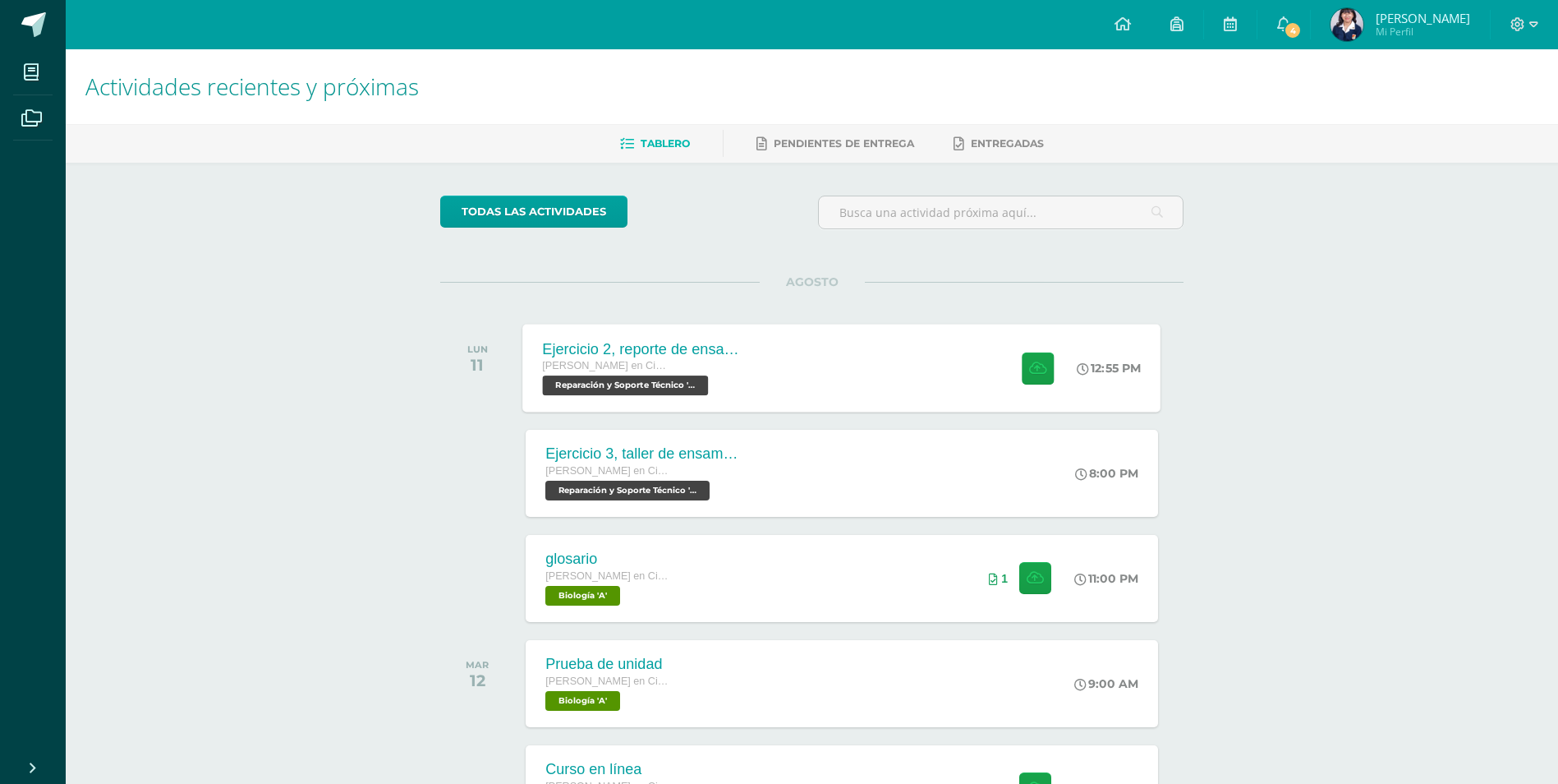
click at [733, 353] on div "Ejercicio 2, reporte de ensamblaje" at bounding box center [642, 348] width 199 height 17
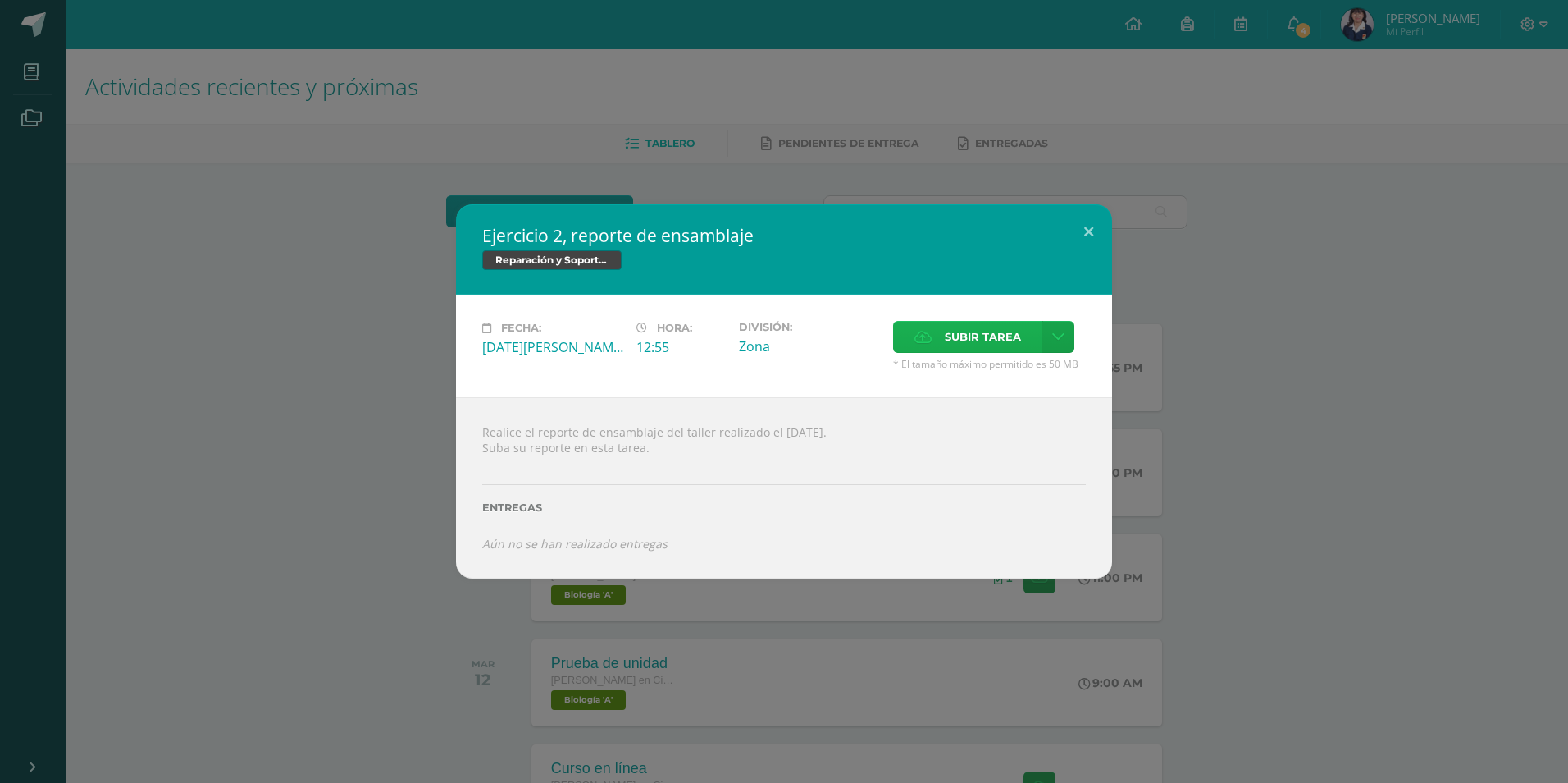
click at [946, 335] on span "Subir tarea" at bounding box center [983, 336] width 77 height 30
click at [0, 0] on input "Subir tarea" at bounding box center [0, 0] width 0 height 0
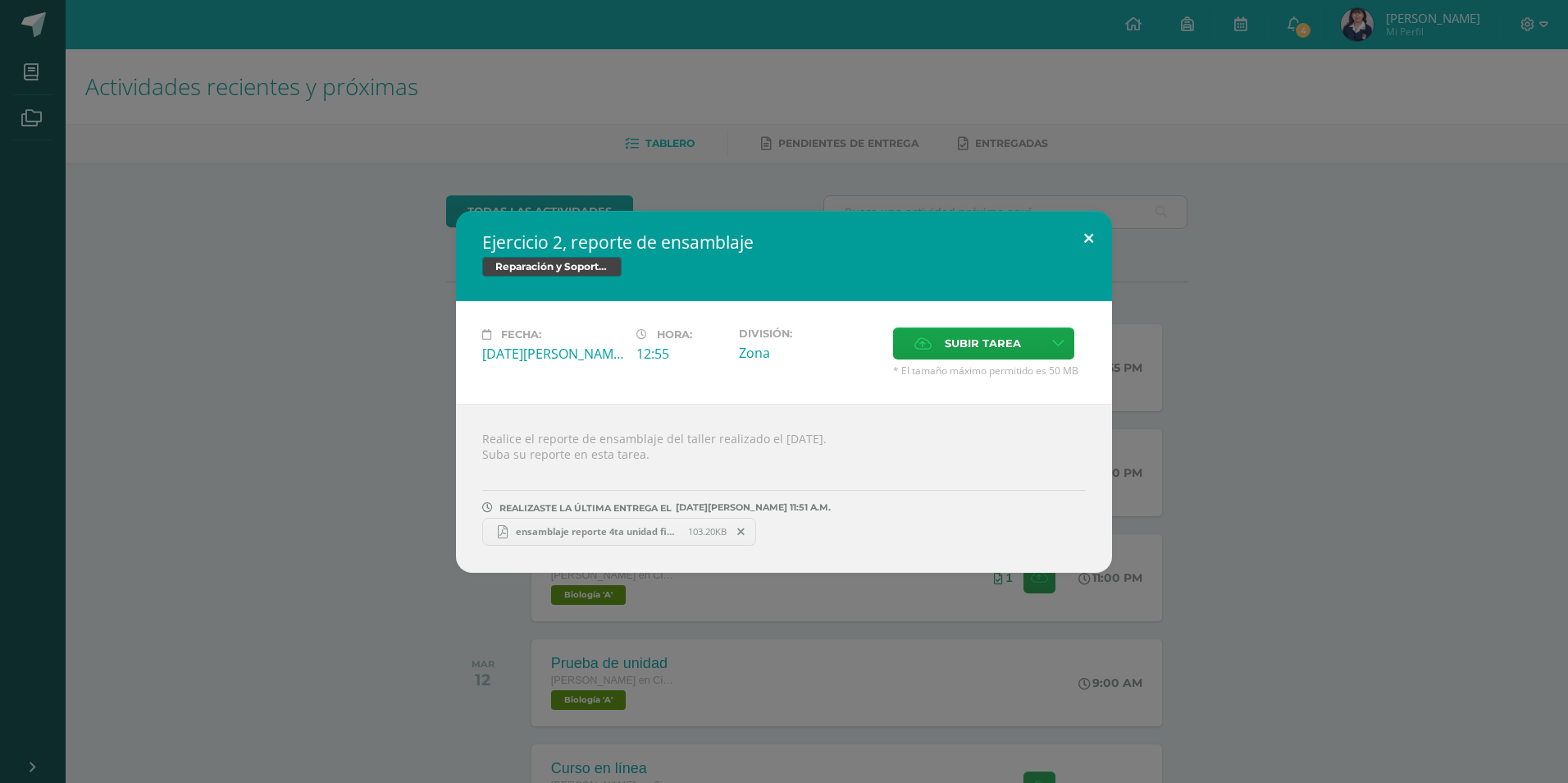
click at [1080, 240] on button at bounding box center [1088, 238] width 47 height 56
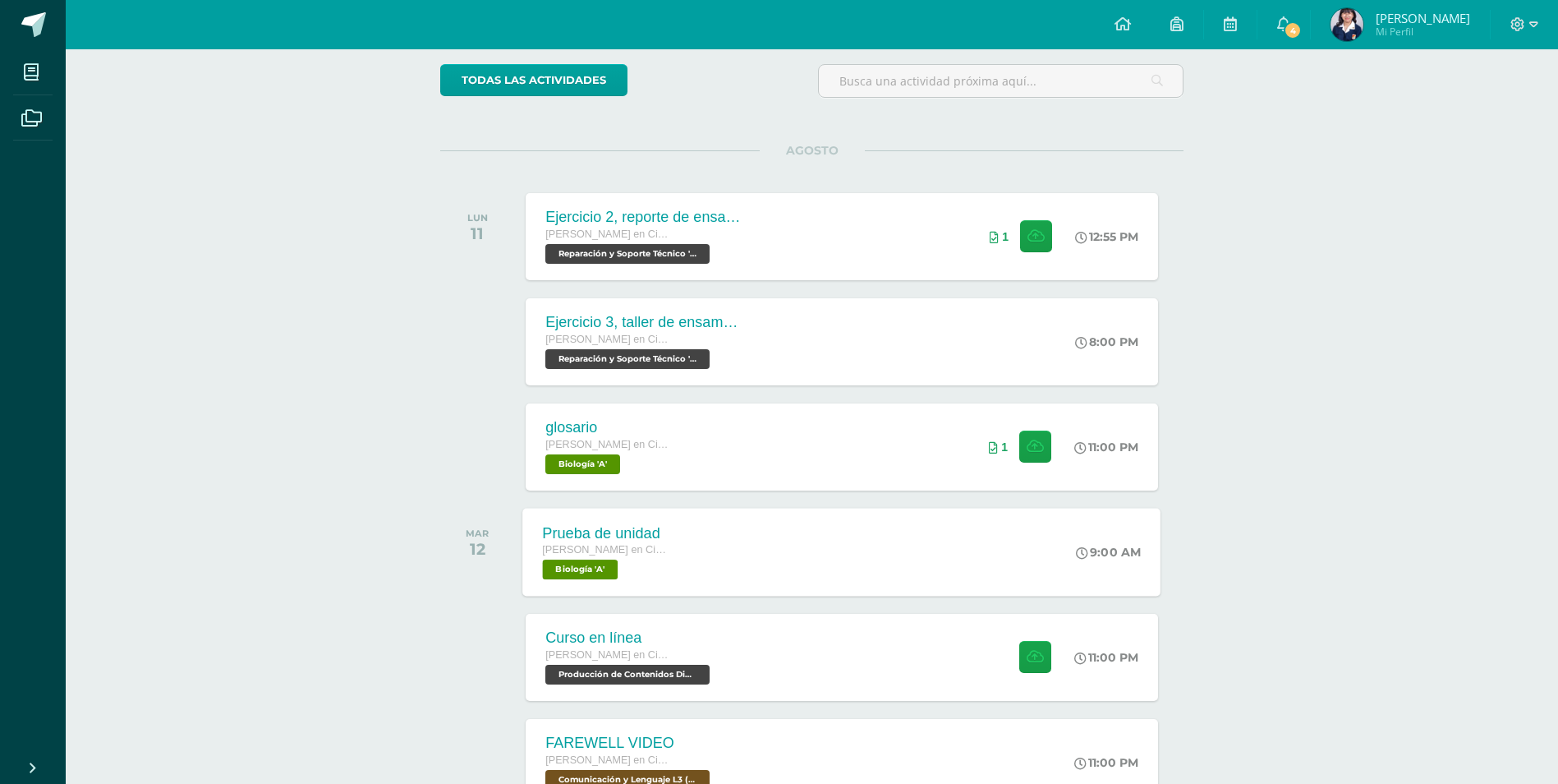
scroll to position [164, 0]
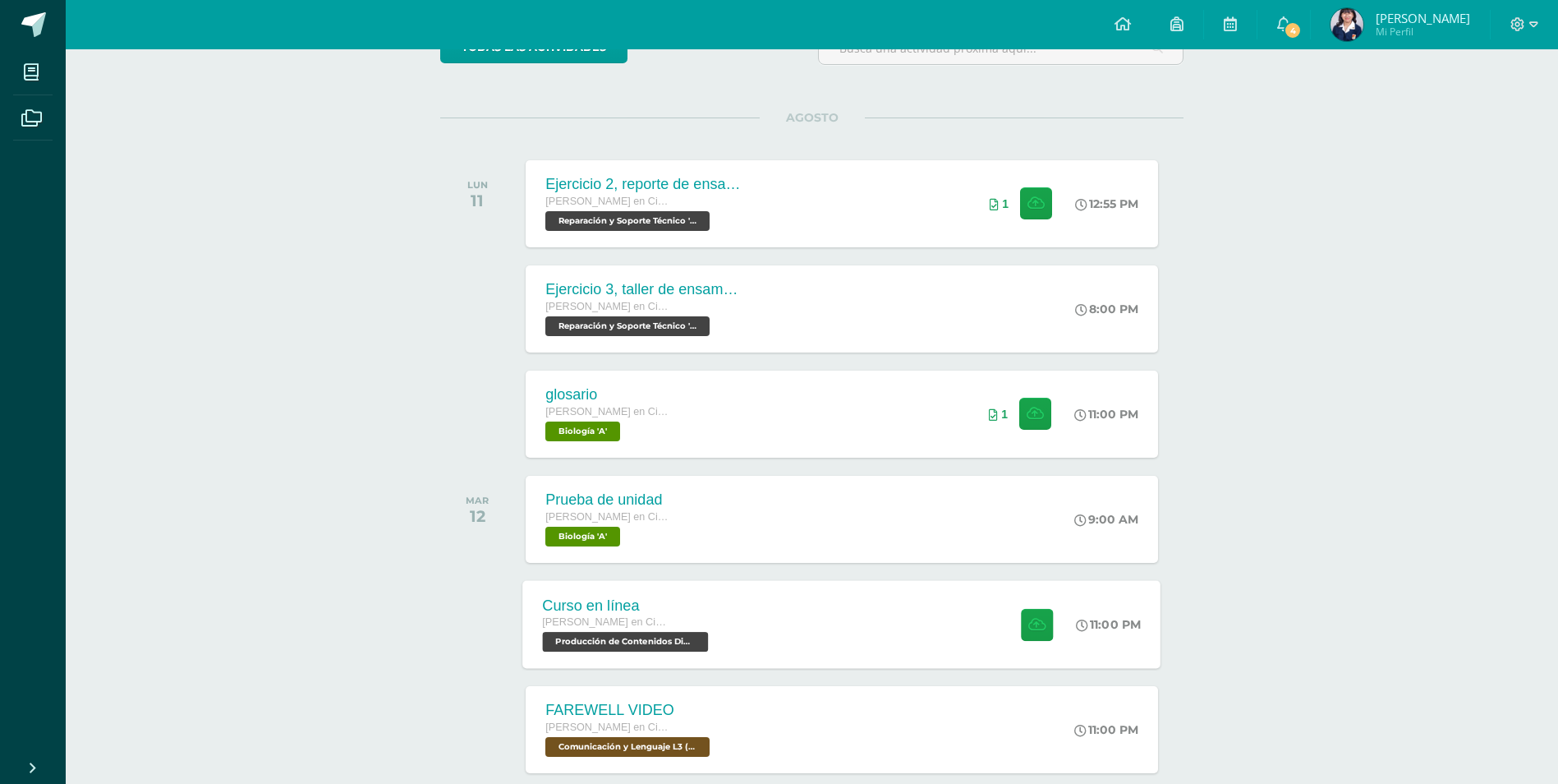
click at [785, 583] on div "Curso en línea [PERSON_NAME] en Ciencias y Letras con Orientación en Computació…" at bounding box center [843, 624] width 638 height 88
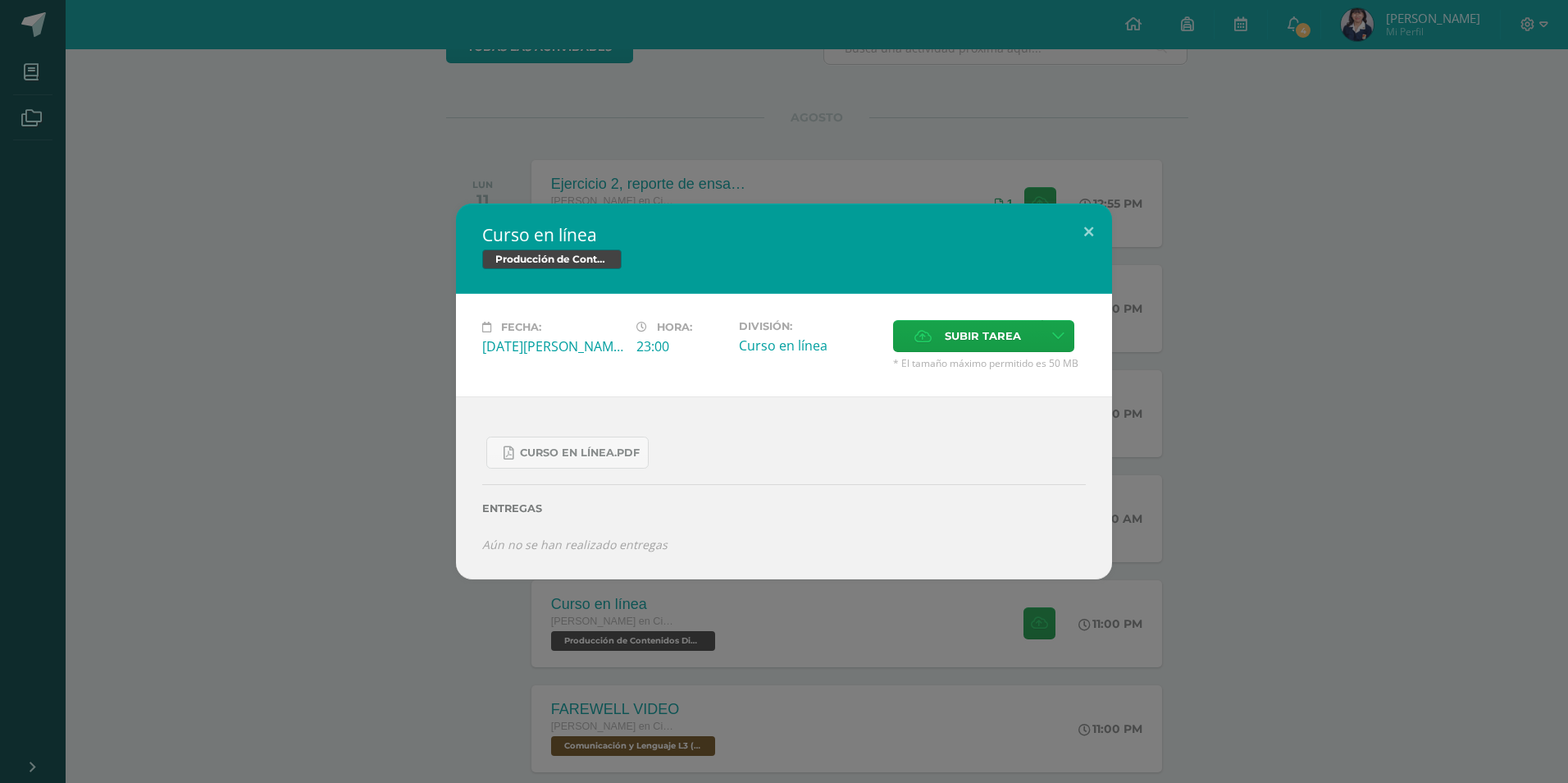
click at [825, 775] on div "Curso en línea Producción de Contenidos Digitales Fecha: [DATE][PERSON_NAME] Ho…" at bounding box center [784, 392] width 1568 height 783
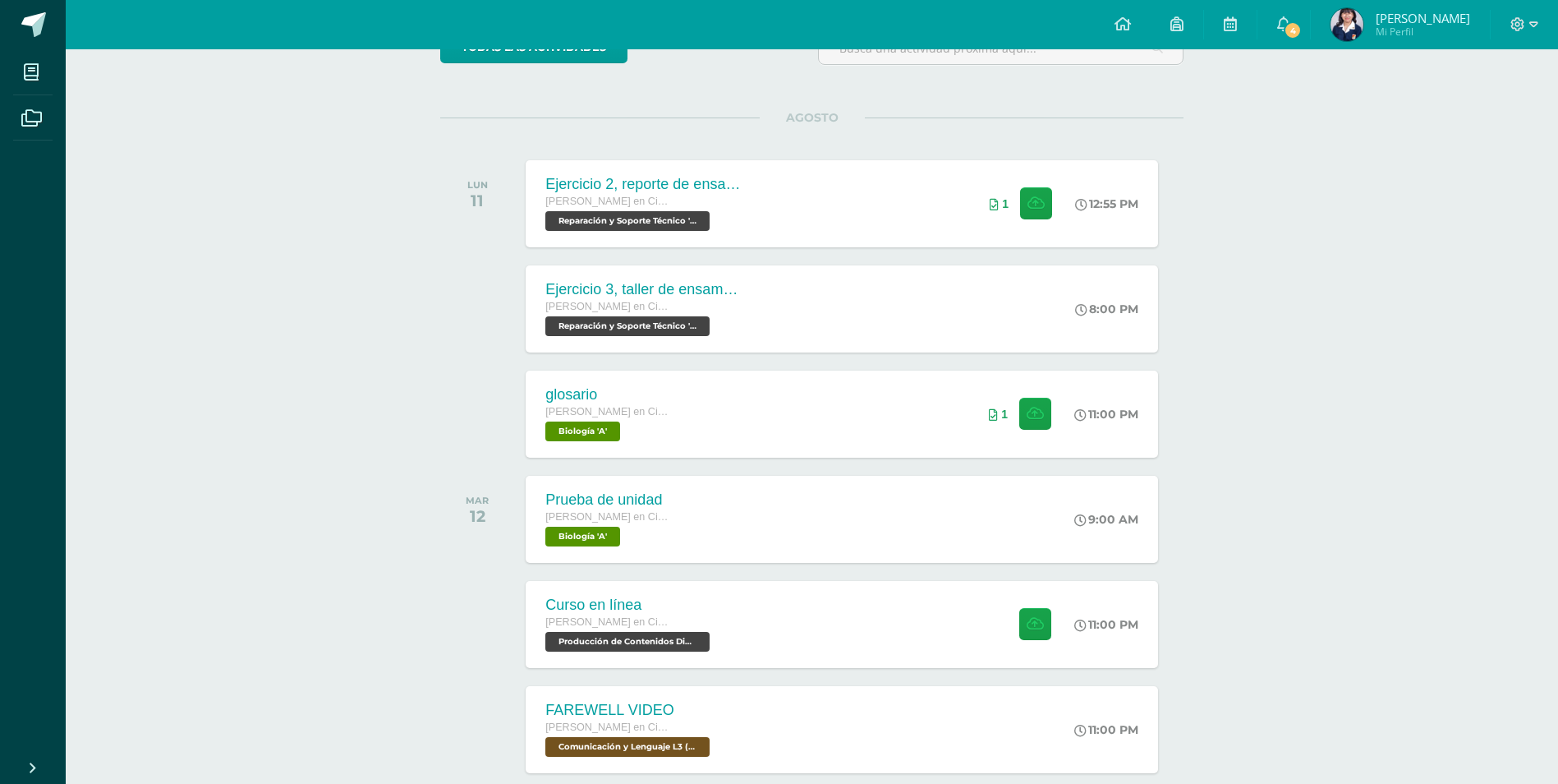
click at [506, 234] on div "LUN 11" at bounding box center [482, 203] width 83 height 87
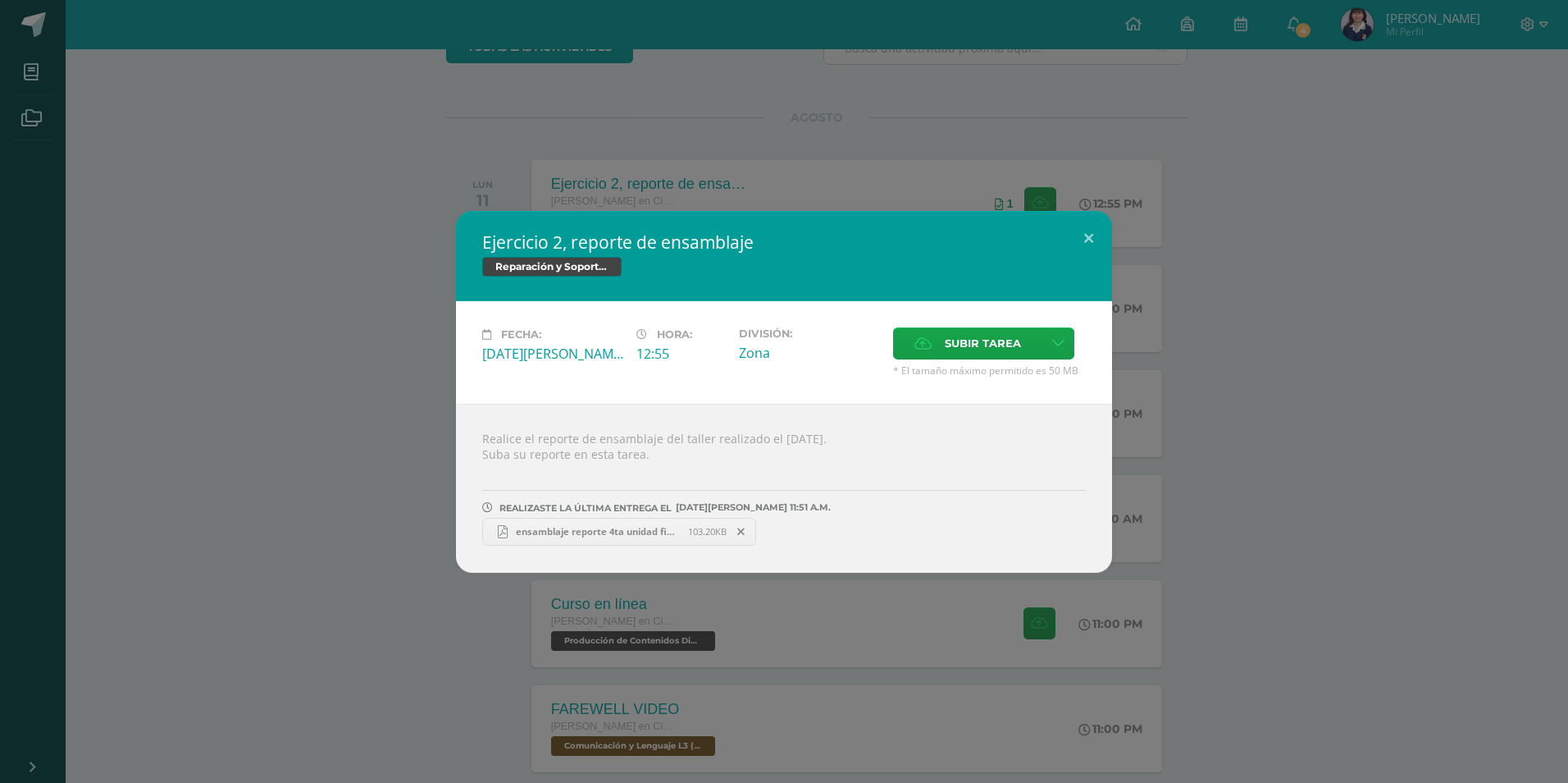
click at [10, 279] on div "Ejercicio 2, reporte de ensamblaje Reparación y Soporte Técnico Fecha: [DATE][P…" at bounding box center [784, 392] width 1554 height 361
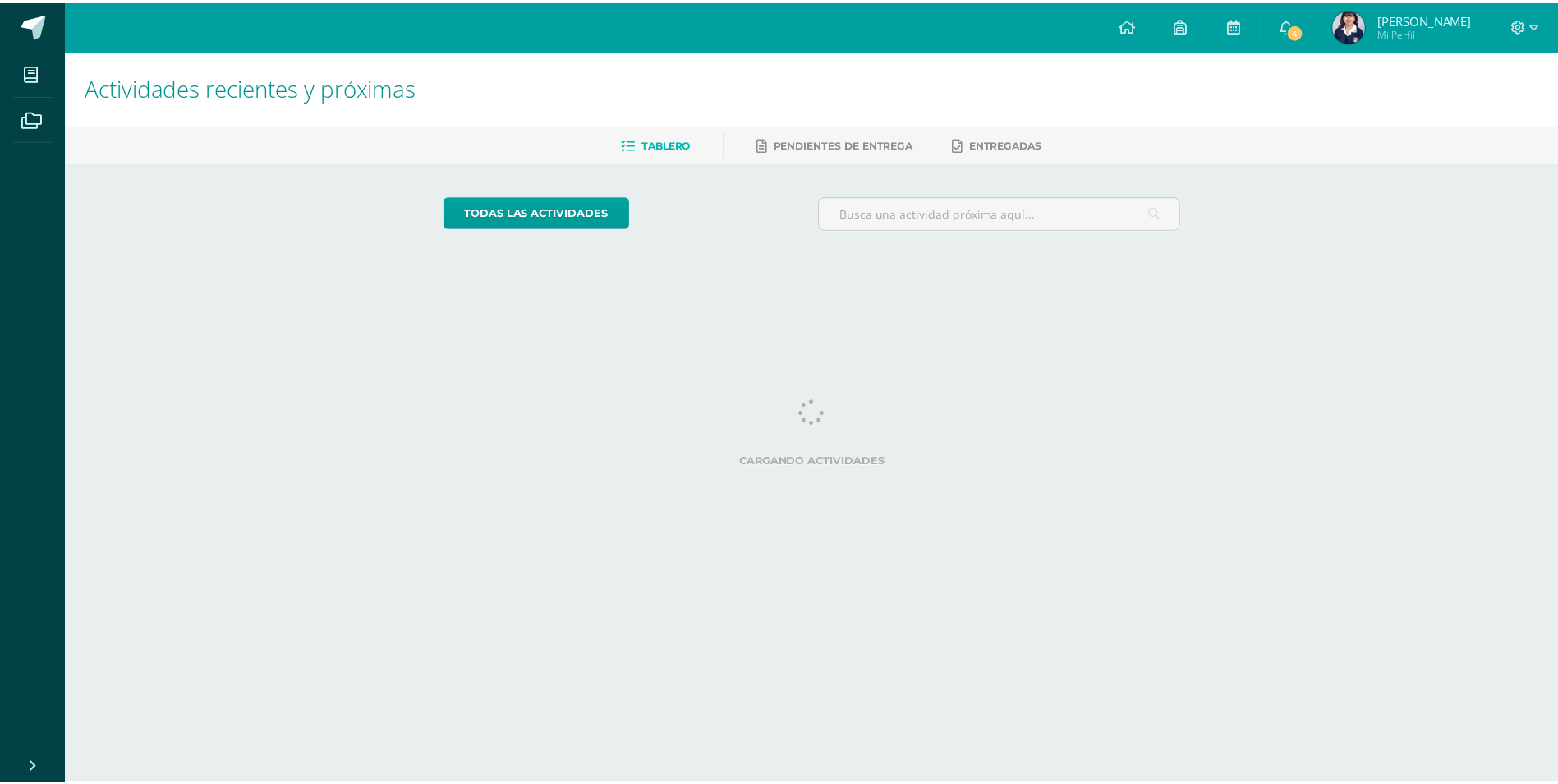
scroll to position [0, 6]
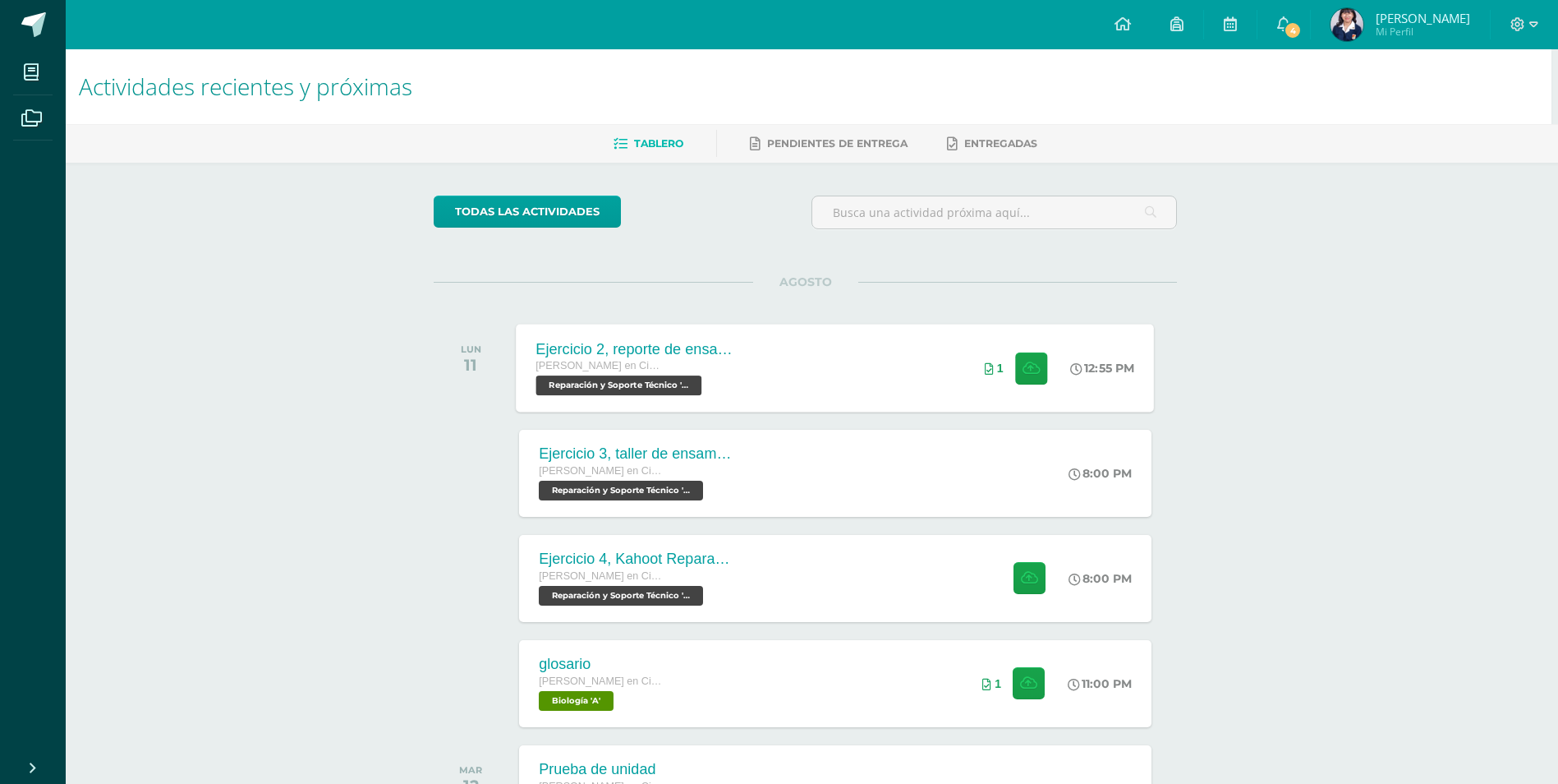
click at [684, 353] on div "Ejercicio 2, reporte de ensamblaje" at bounding box center [636, 348] width 199 height 17
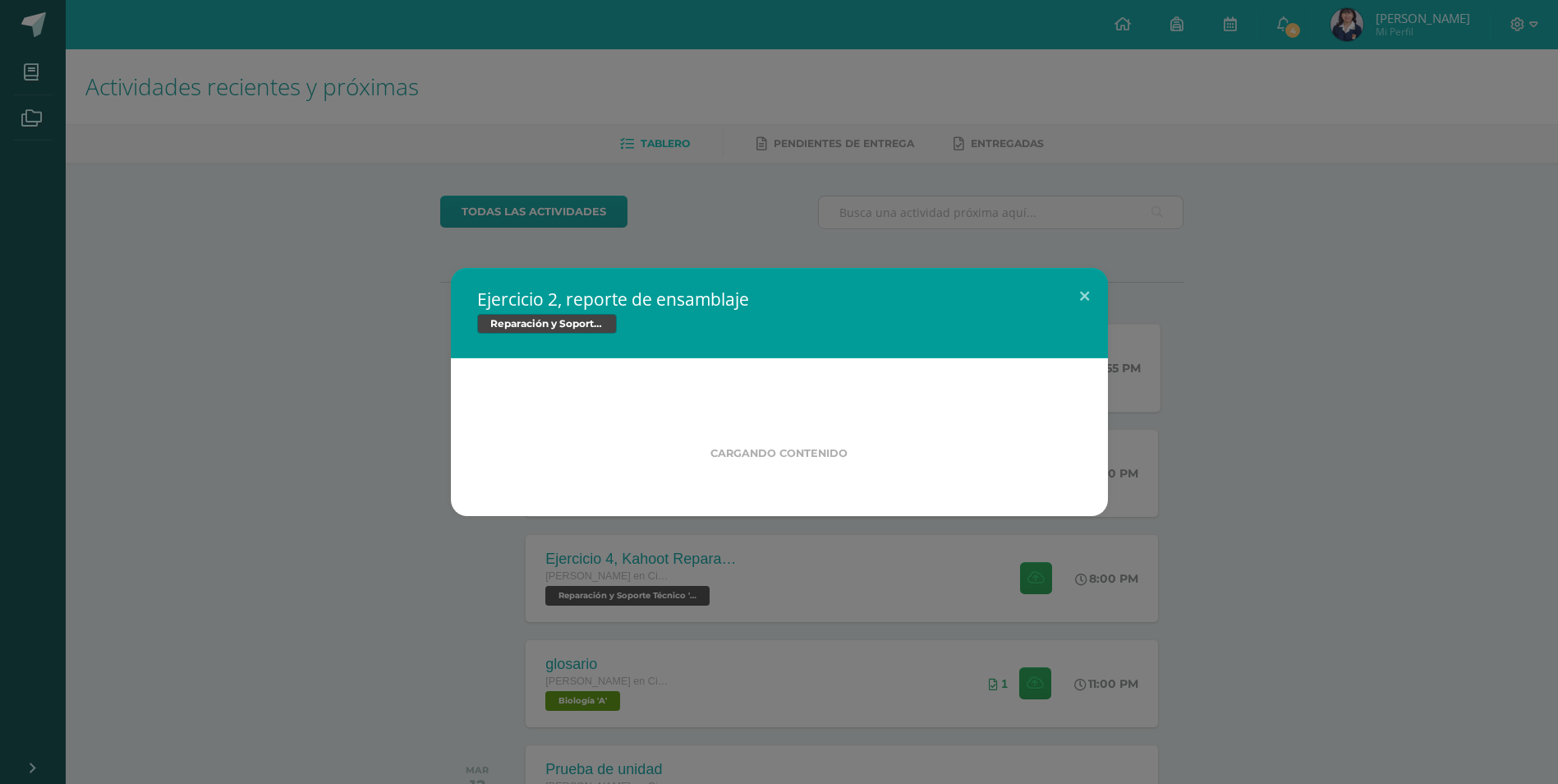
scroll to position [0, 0]
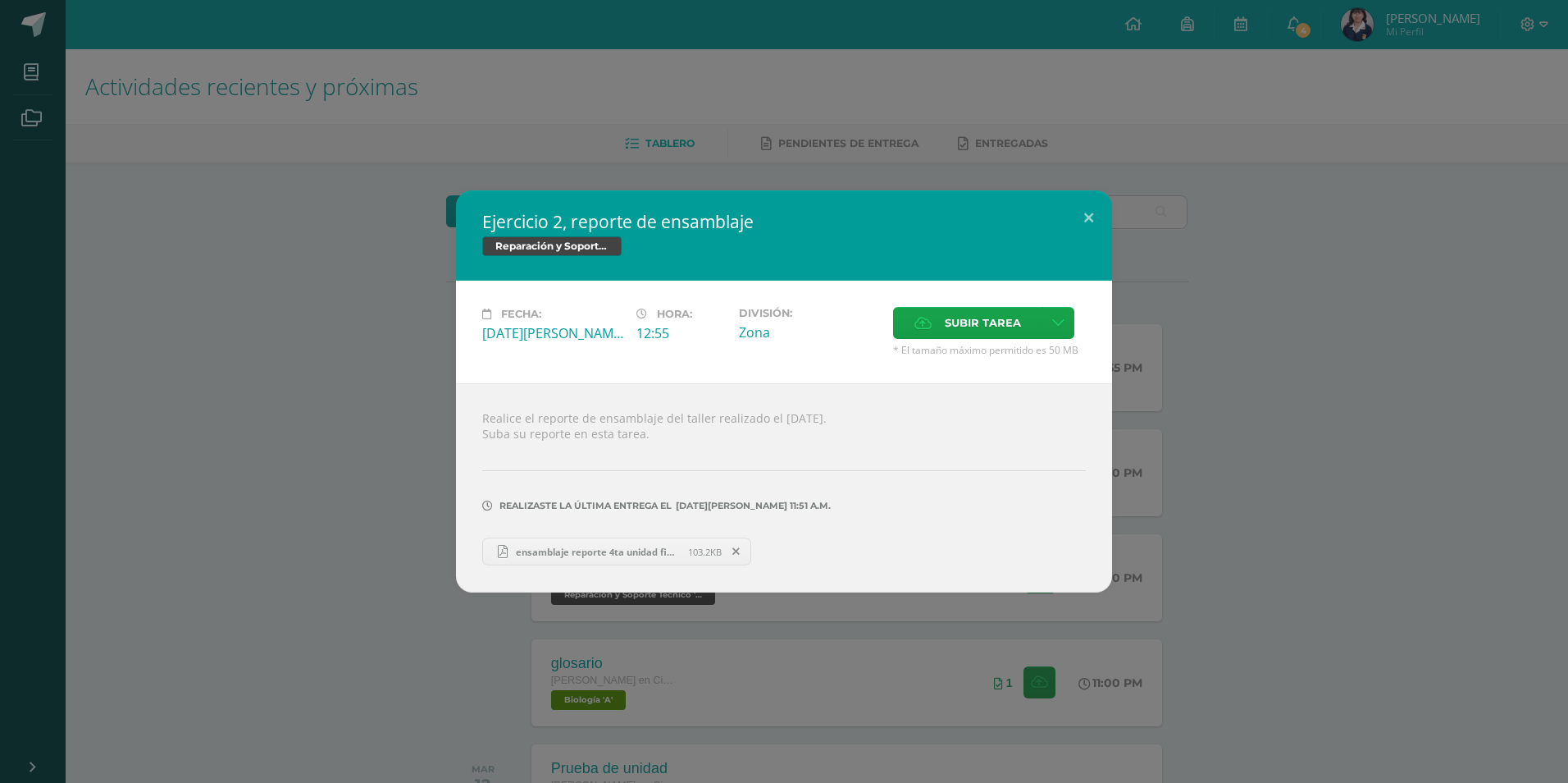
click at [1292, 426] on div "Ejercicio 2, reporte de ensamblaje Reparación y Soporte Técnico Fecha: [DATE][P…" at bounding box center [784, 392] width 1554 height 402
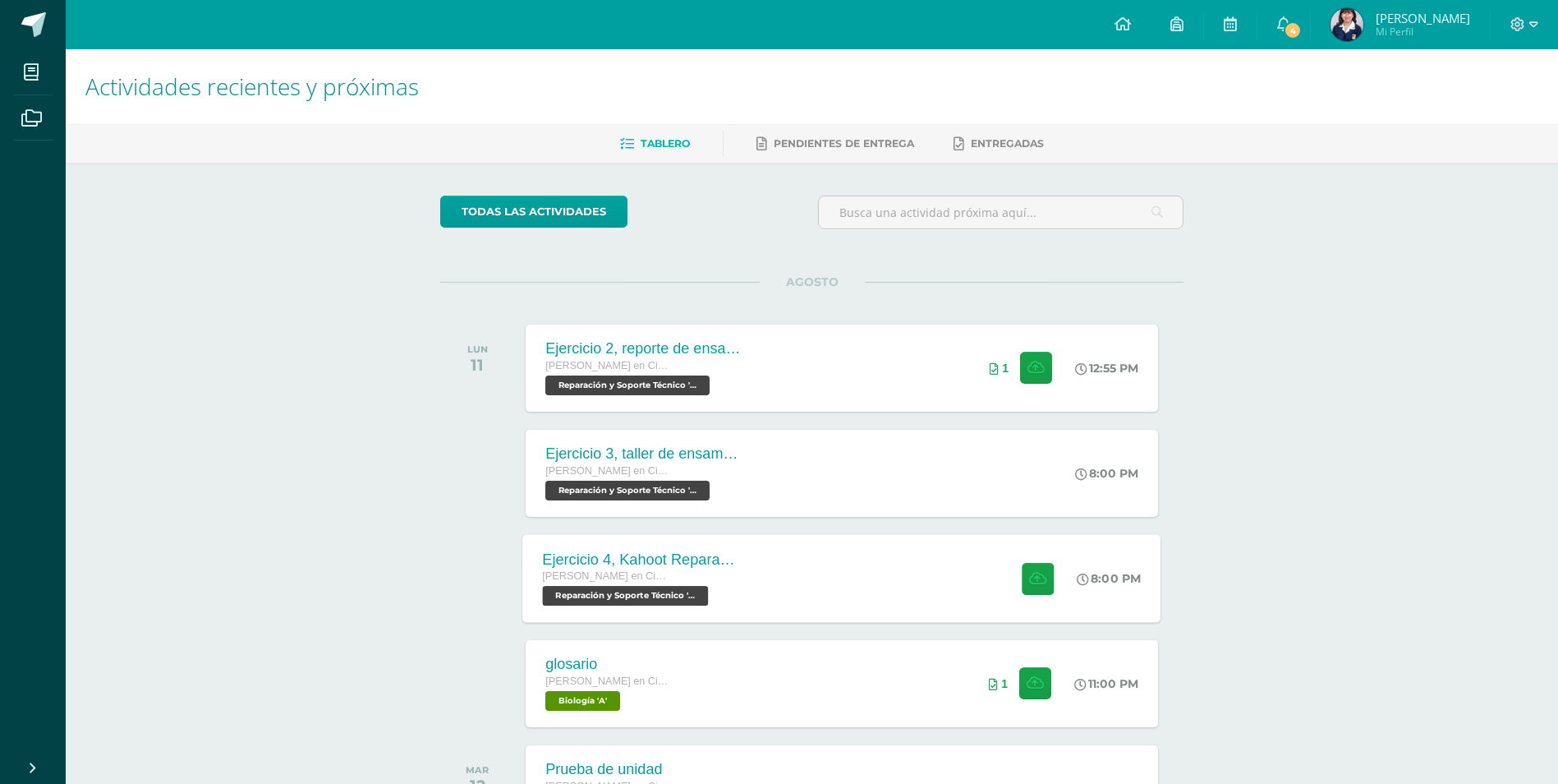
click at [753, 559] on div "Ejercicio 4, Kahoot Reparación Quinto Quinto Bachillerato en Ciencias y Letras …" at bounding box center [643, 577] width 239 height 88
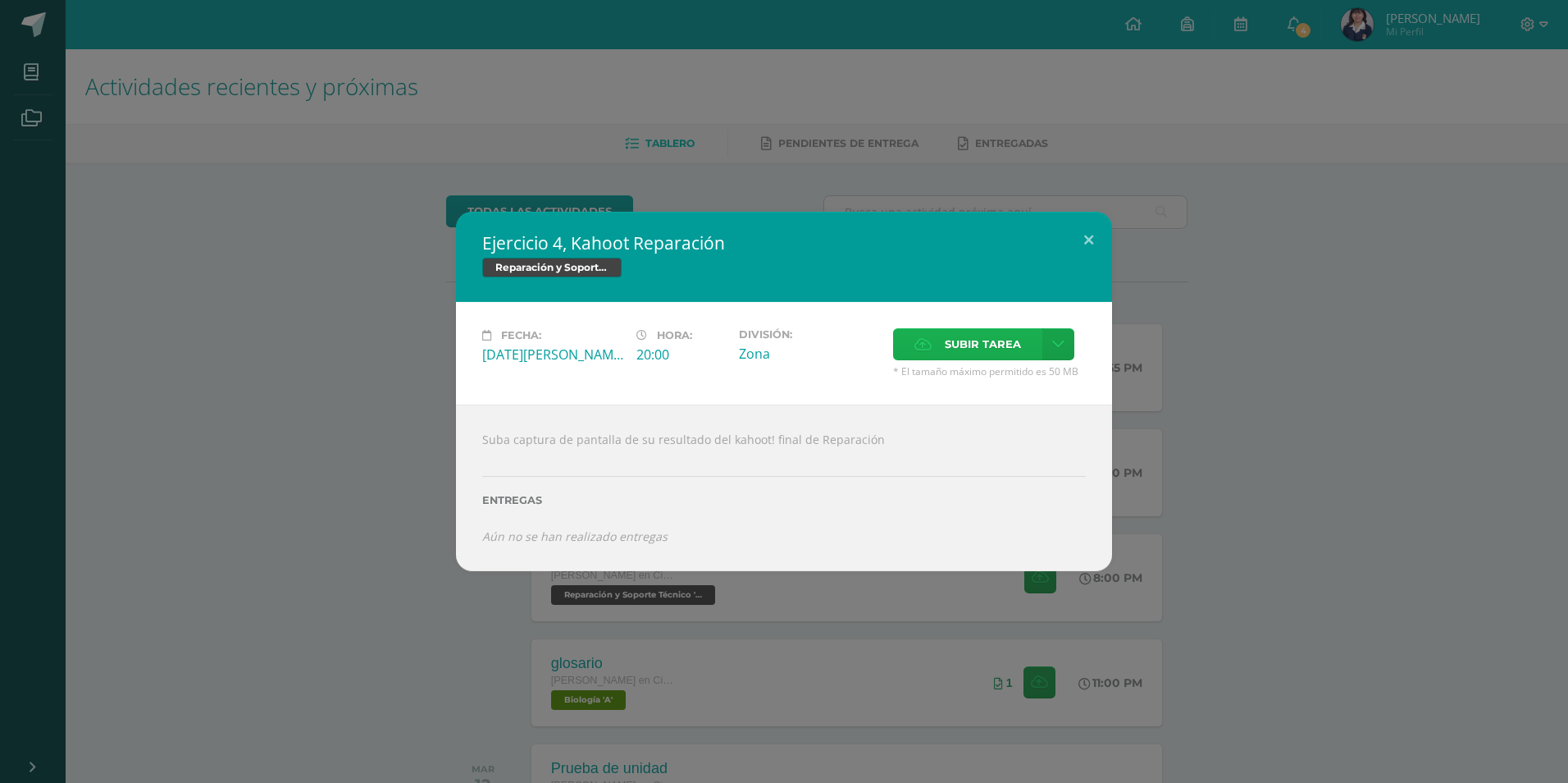
click at [929, 353] on label "Subir tarea" at bounding box center [968, 344] width 150 height 32
click at [0, 0] on input "Subir tarea" at bounding box center [0, 0] width 0 height 0
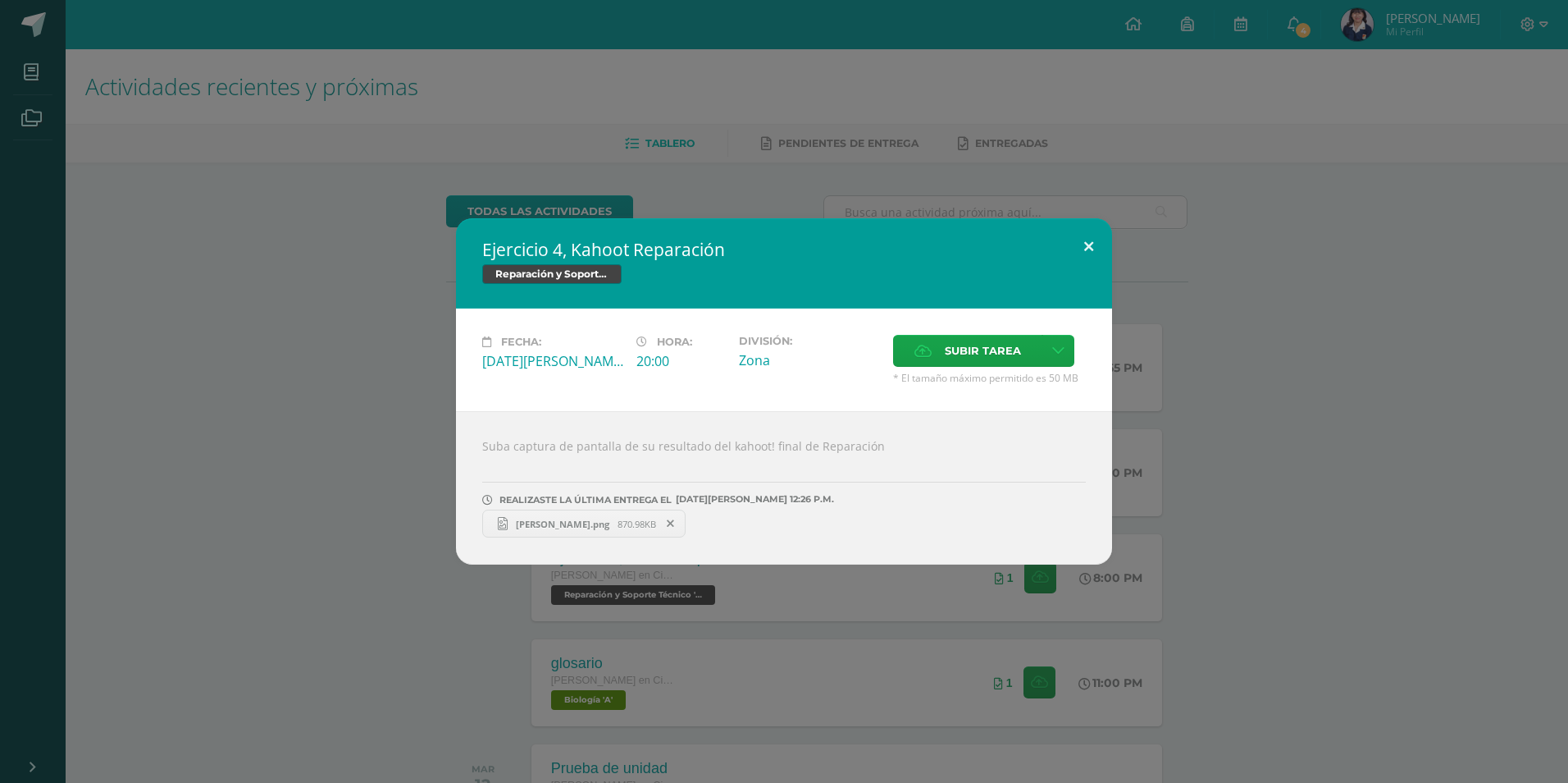
click at [1094, 252] on button at bounding box center [1088, 245] width 47 height 56
